Goal: Information Seeking & Learning: Learn about a topic

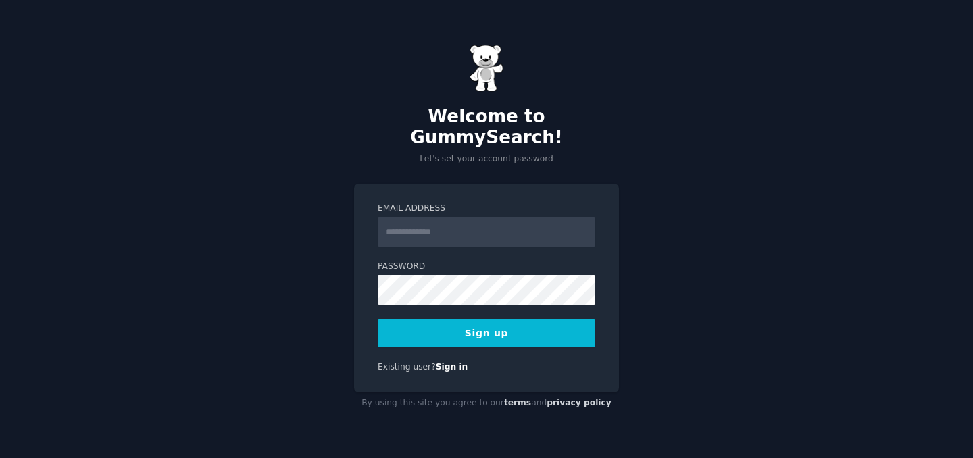
click at [446, 224] on input "Email Address" at bounding box center [487, 232] width 218 height 30
type input "**********"
click at [331, 320] on div "**********" at bounding box center [486, 229] width 973 height 458
click at [507, 320] on button "Sign up" at bounding box center [487, 333] width 218 height 28
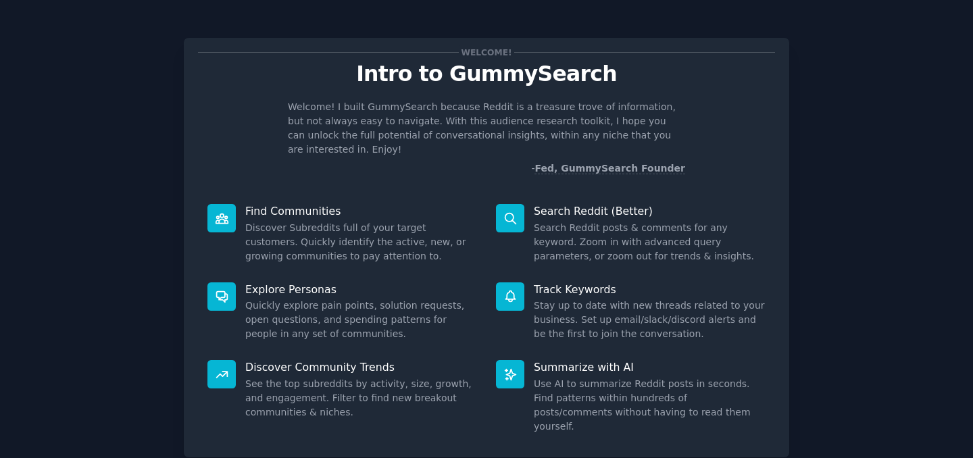
scroll to position [70, 0]
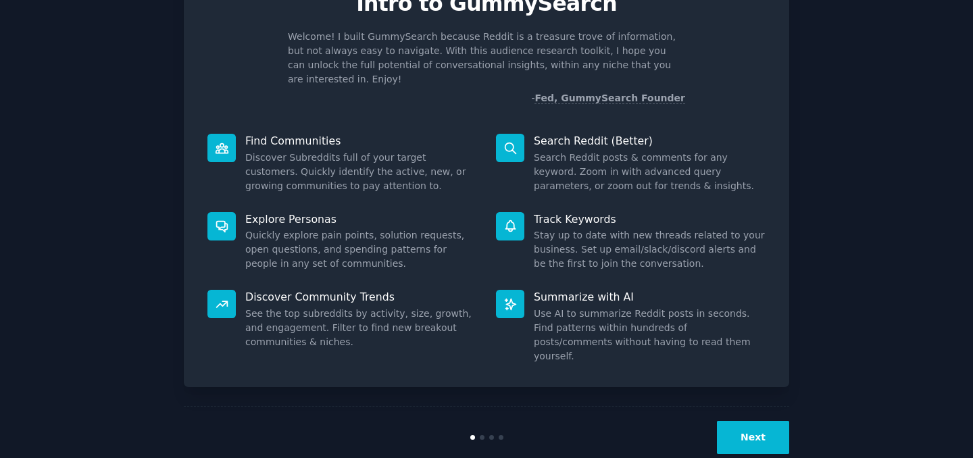
click at [748, 421] on button "Next" at bounding box center [753, 437] width 72 height 33
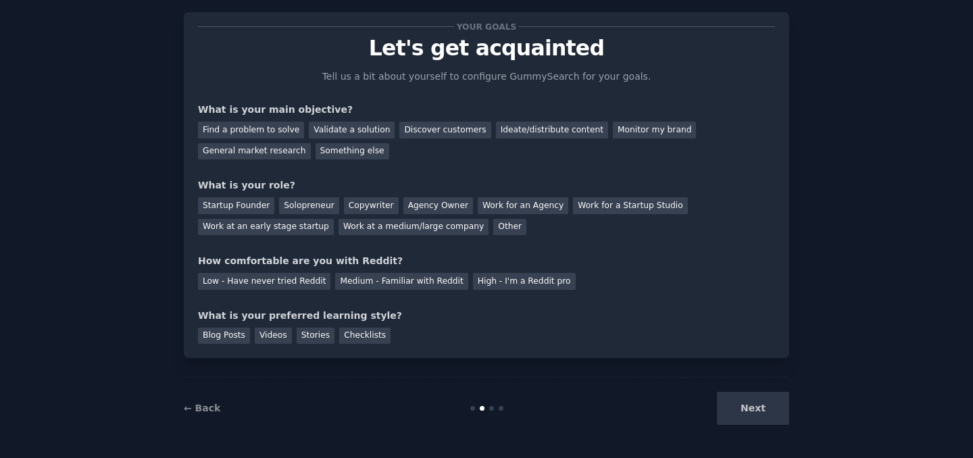
scroll to position [26, 0]
click at [262, 153] on div "General market research" at bounding box center [254, 151] width 113 height 17
click at [498, 206] on div "Work for an Agency" at bounding box center [523, 205] width 91 height 17
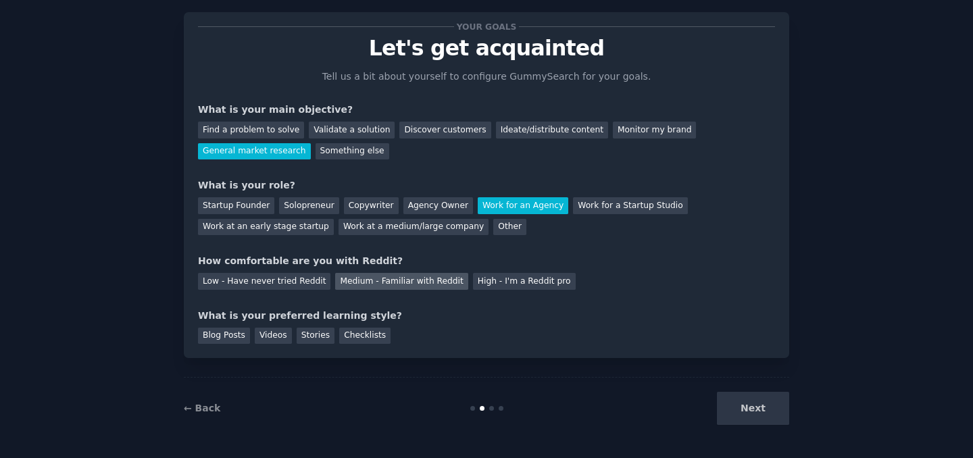
click at [356, 282] on div "Medium - Familiar with Reddit" at bounding box center [401, 281] width 132 height 17
click at [272, 335] on div "Videos" at bounding box center [273, 336] width 37 height 17
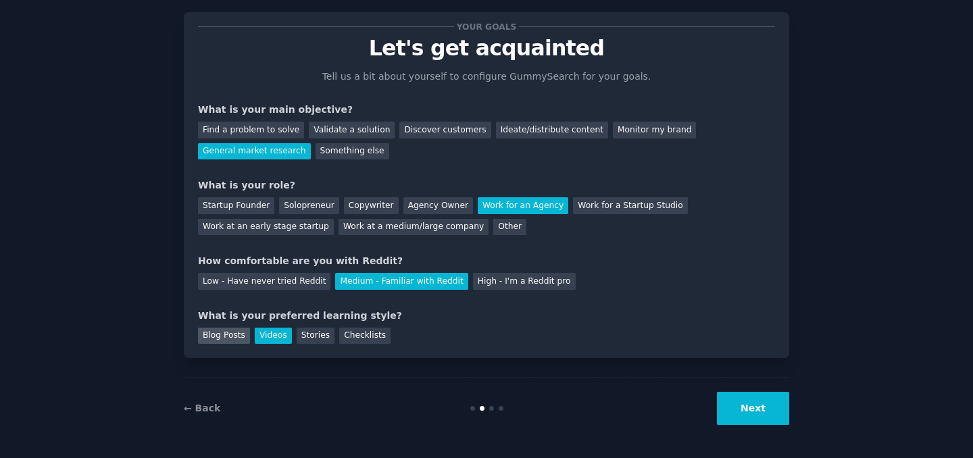
click at [217, 341] on div "Blog Posts" at bounding box center [224, 336] width 52 height 17
click at [275, 334] on div "Videos" at bounding box center [273, 336] width 37 height 17
click at [749, 409] on button "Next" at bounding box center [753, 408] width 72 height 33
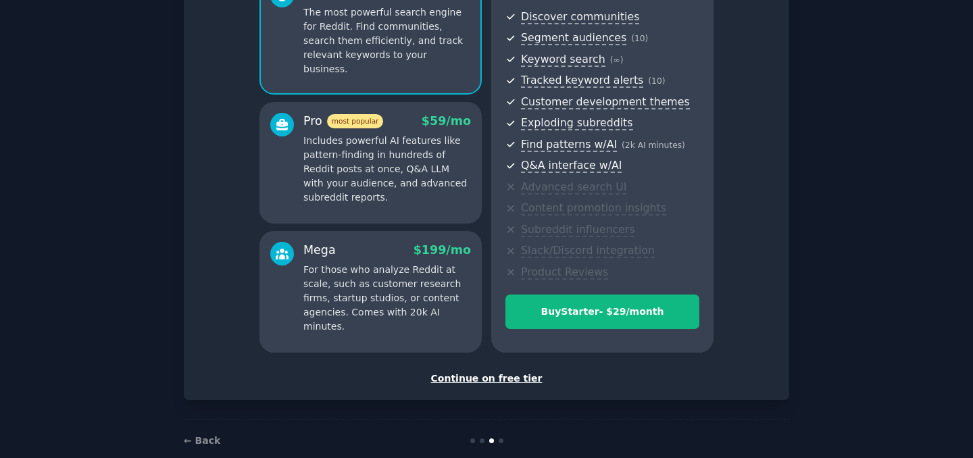
scroll to position [152, 0]
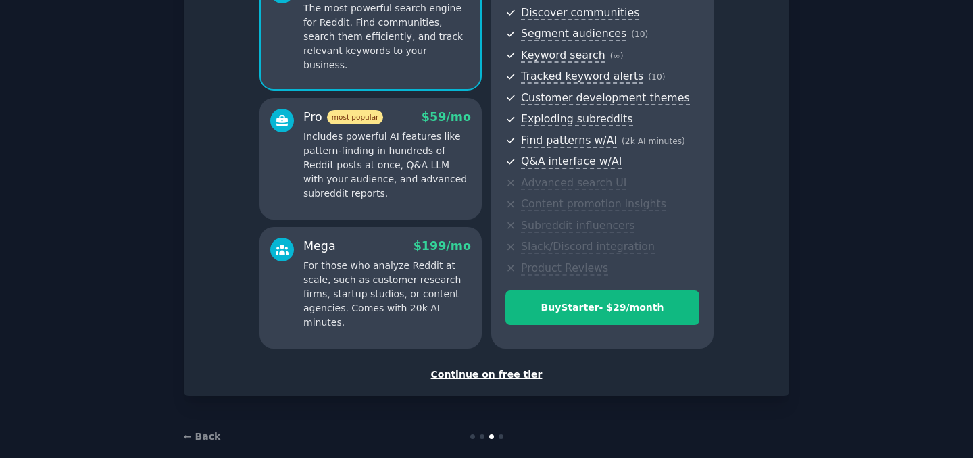
click at [495, 372] on div "Continue on free tier" at bounding box center [486, 375] width 577 height 14
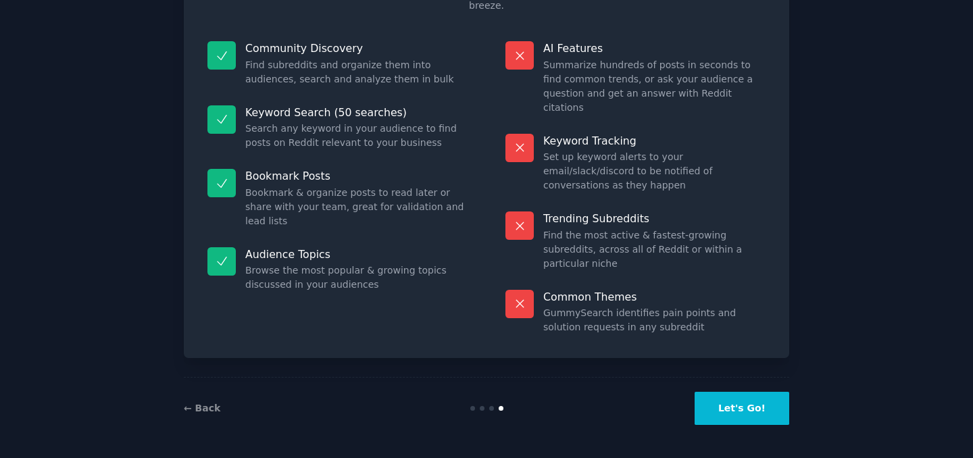
scroll to position [68, 0]
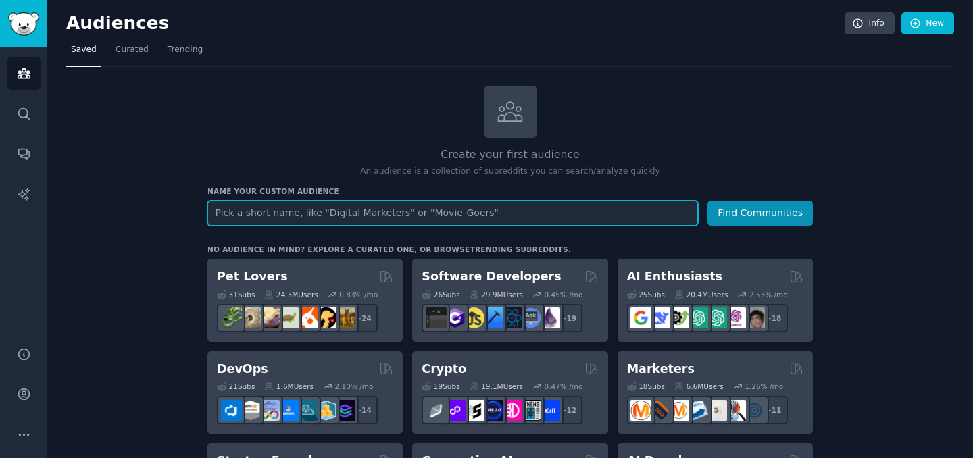
click at [424, 206] on input "text" at bounding box center [452, 213] width 491 height 25
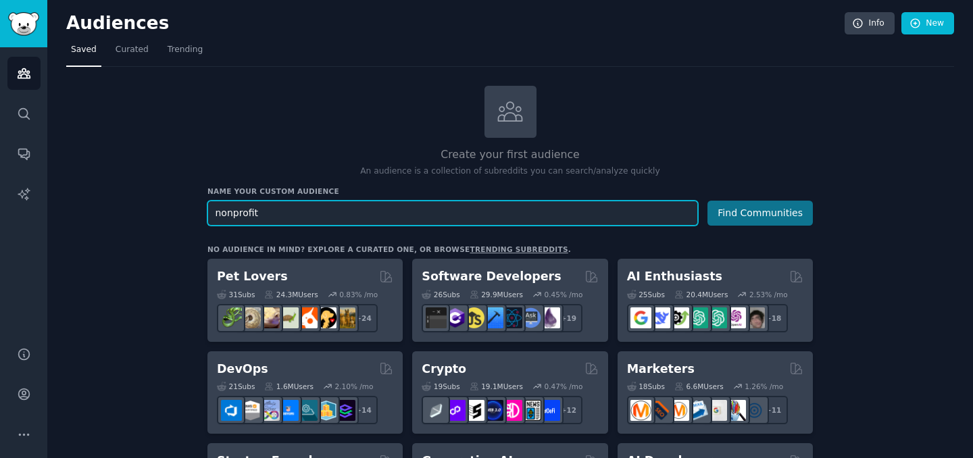
type input "nonprofit"
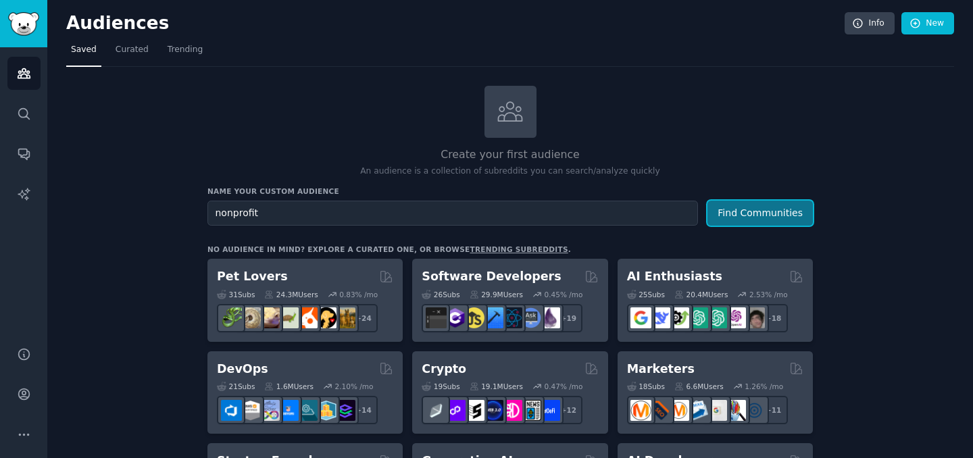
click at [758, 215] on button "Find Communities" at bounding box center [759, 213] width 105 height 25
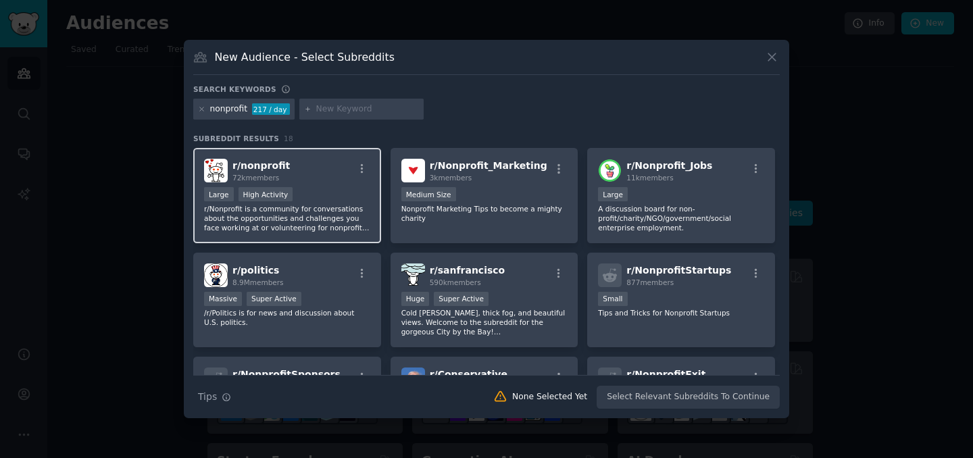
click at [312, 186] on div "r/ nonprofit 72k members Large High Activity r/Nonprofit is a community for con…" at bounding box center [287, 195] width 188 height 95
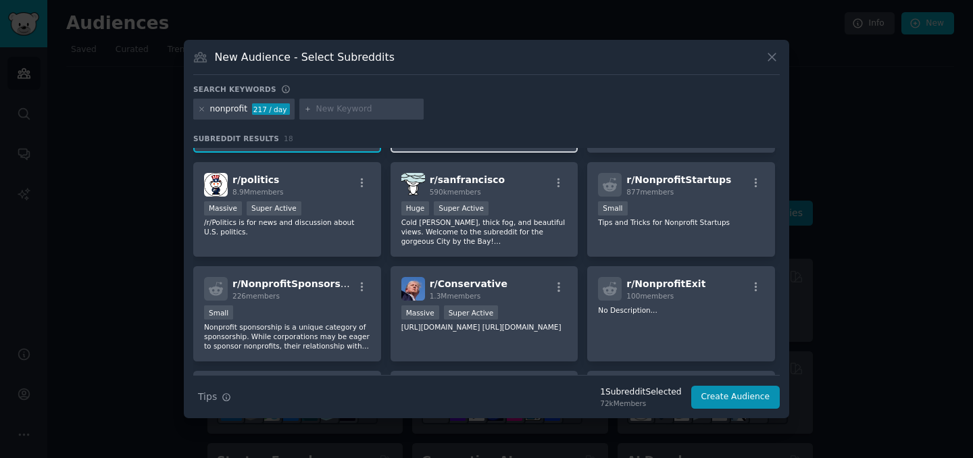
scroll to position [91, 0]
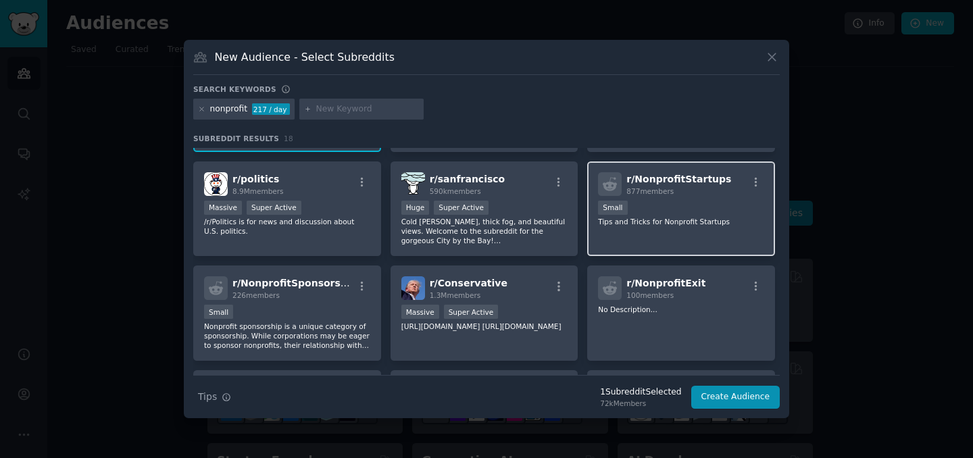
click at [655, 214] on div "100 - 1000 members Small" at bounding box center [681, 209] width 166 height 17
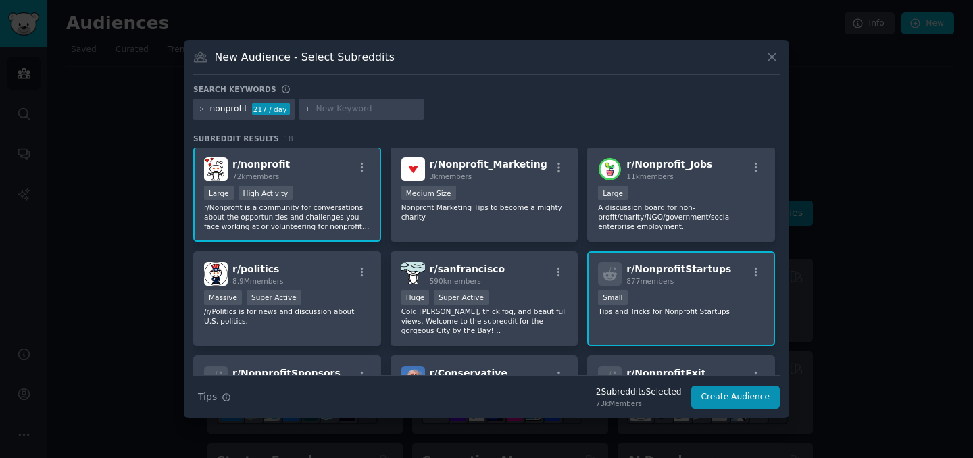
scroll to position [0, 0]
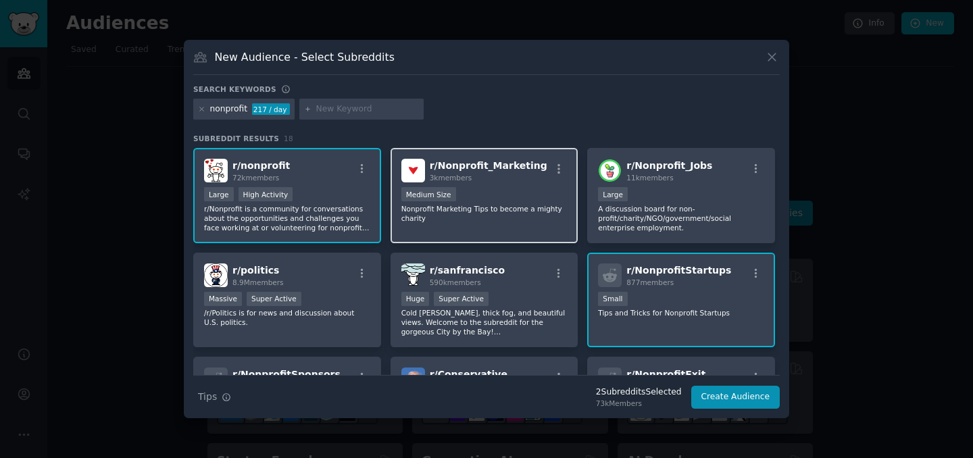
click at [476, 191] on div "1000 - 10,000 members Medium Size" at bounding box center [484, 195] width 166 height 17
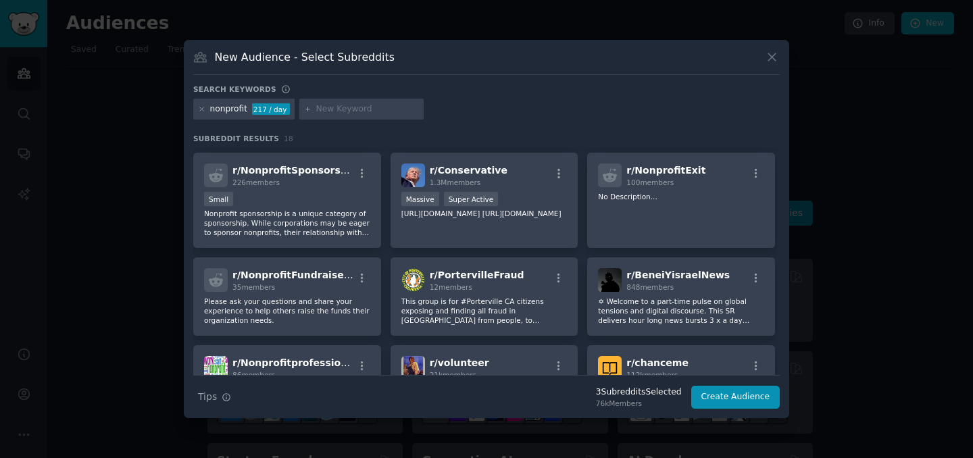
scroll to position [206, 0]
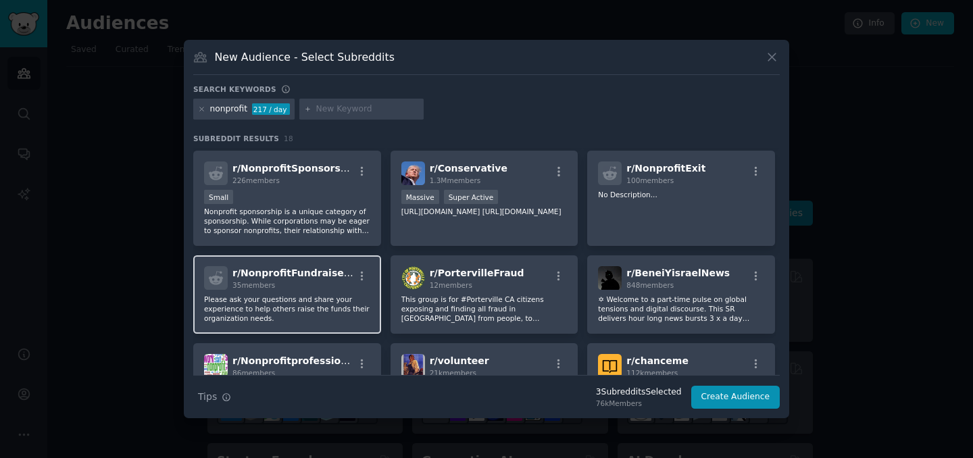
click at [321, 286] on div "35 members" at bounding box center [292, 284] width 121 height 9
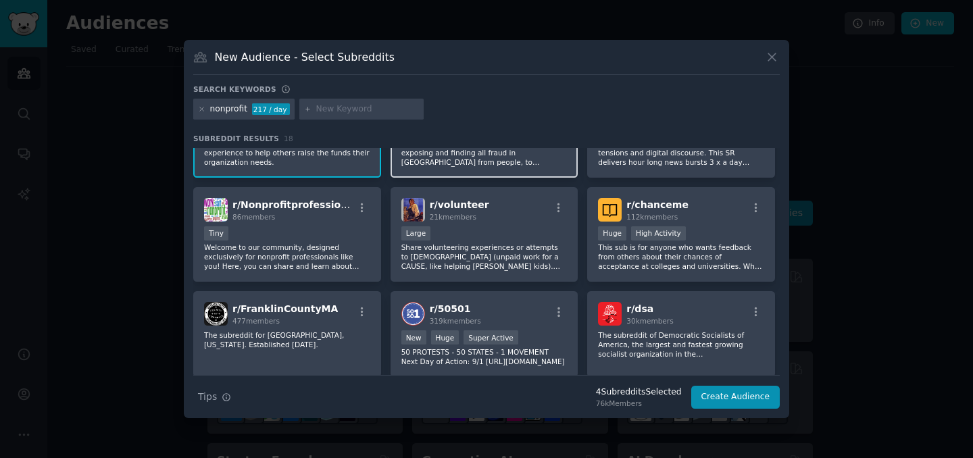
scroll to position [363, 0]
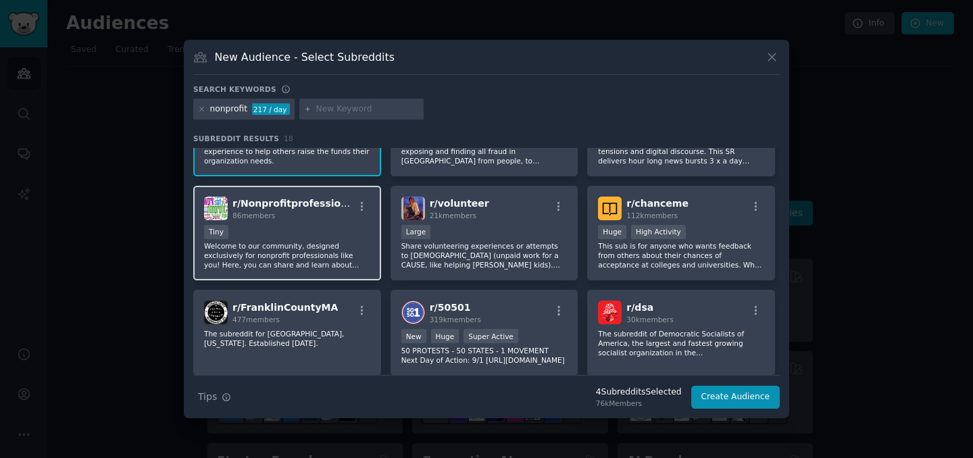
click at [325, 241] on p "Welcome to our community, designed exclusively for nonprofit professionals like…" at bounding box center [287, 255] width 166 height 28
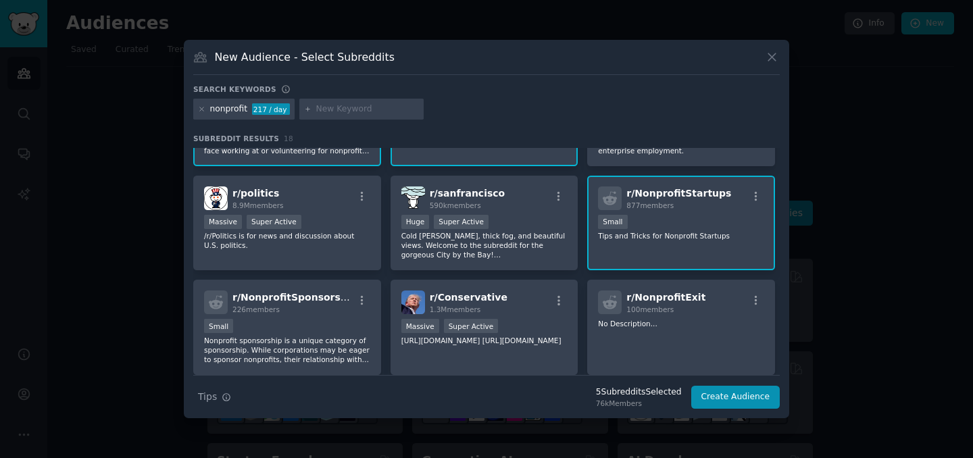
scroll to position [0, 0]
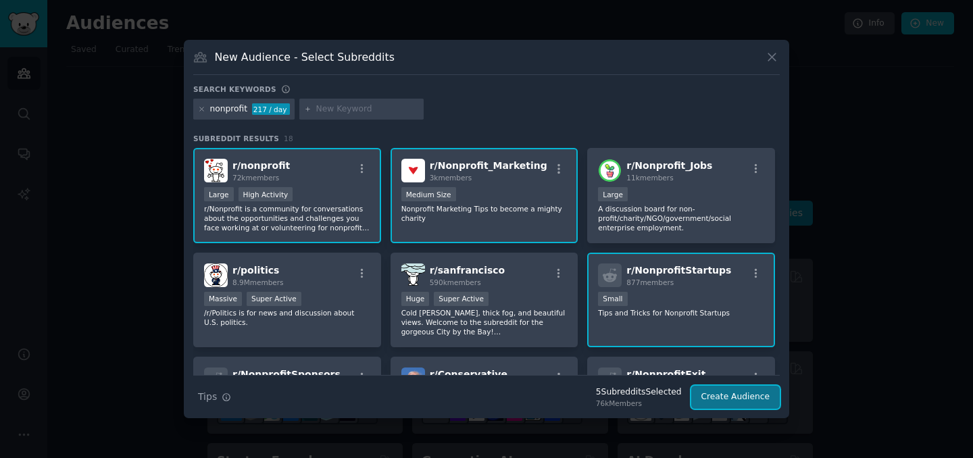
click at [751, 400] on button "Create Audience" at bounding box center [735, 397] width 89 height 23
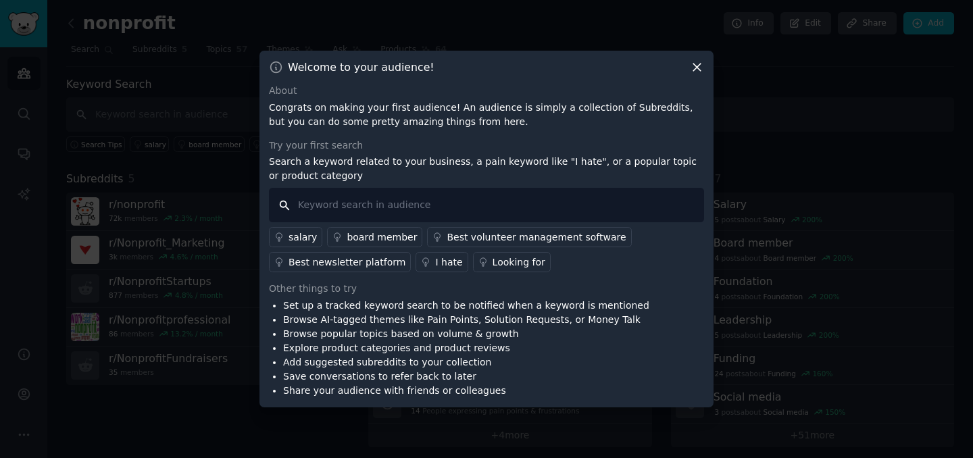
click at [411, 201] on input "text" at bounding box center [486, 205] width 435 height 34
type input "fundraising platform"
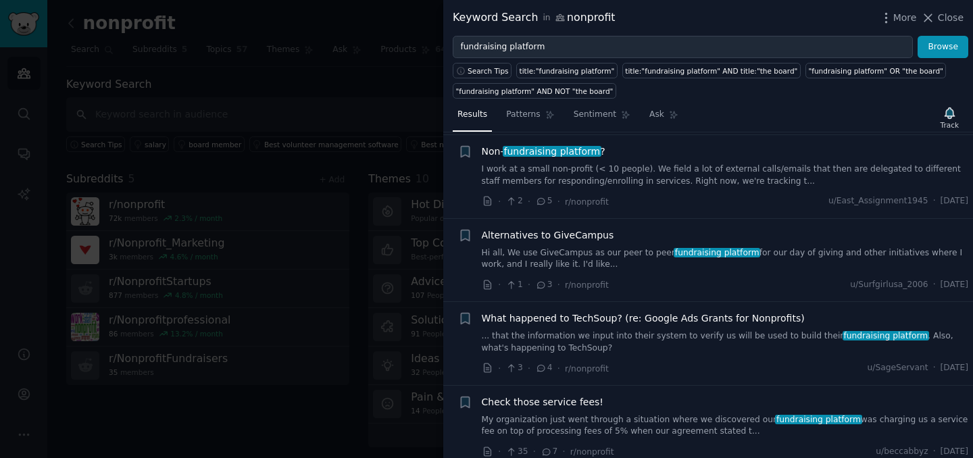
scroll to position [286, 0]
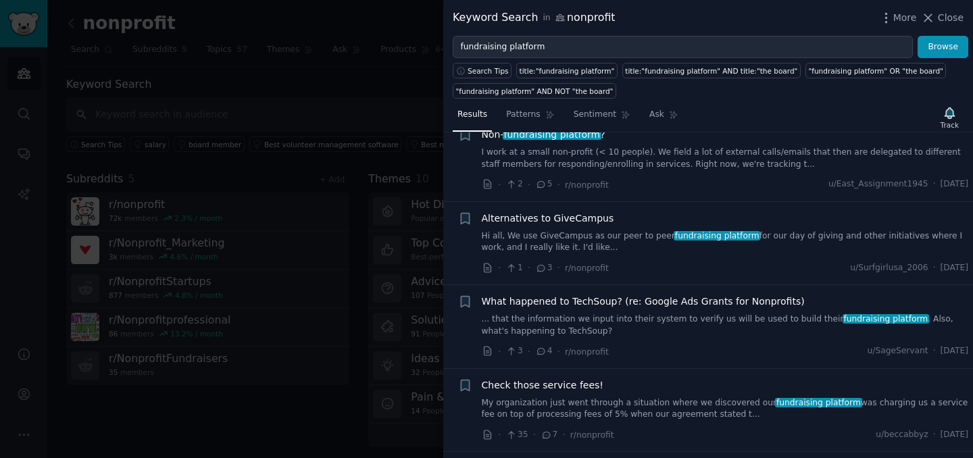
click at [557, 220] on span "Alternatives to GiveCampus" at bounding box center [548, 218] width 132 height 14
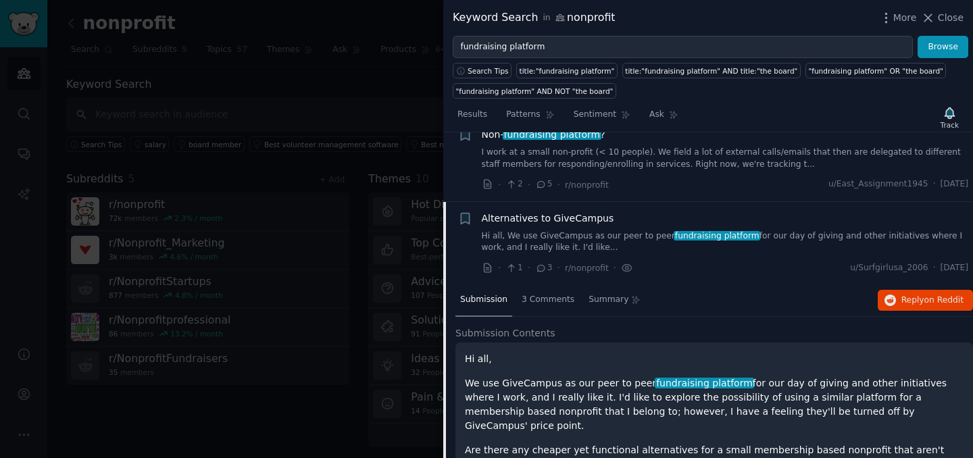
scroll to position [355, 0]
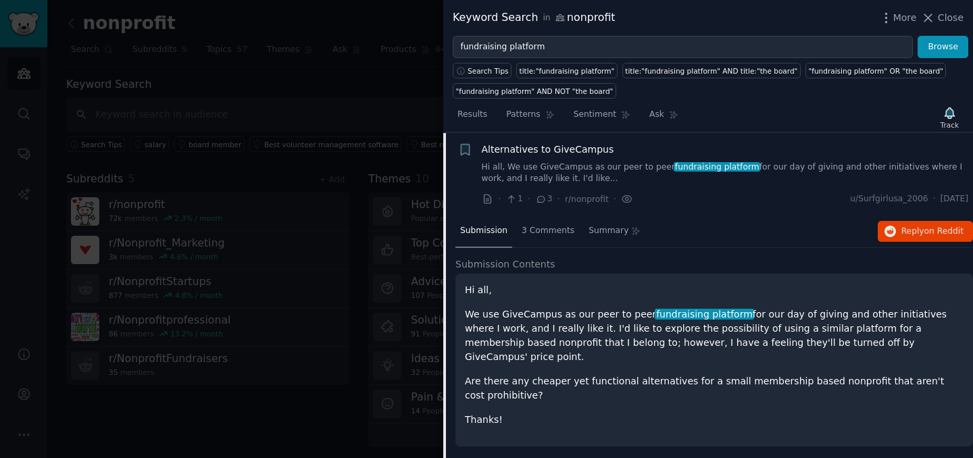
click at [661, 169] on link "Hi all, We use GiveCampus as our peer to peer fundraising platform for our day …" at bounding box center [725, 173] width 487 height 24
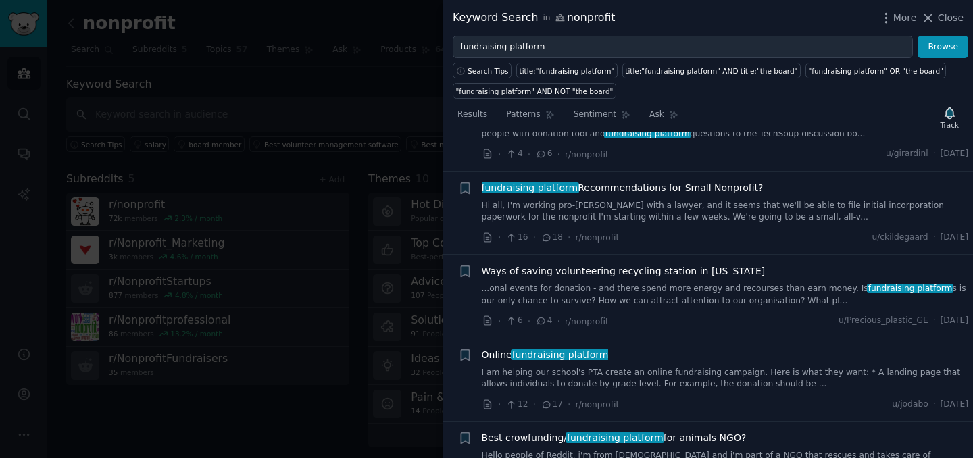
scroll to position [2328, 0]
